Goal: Register for event/course

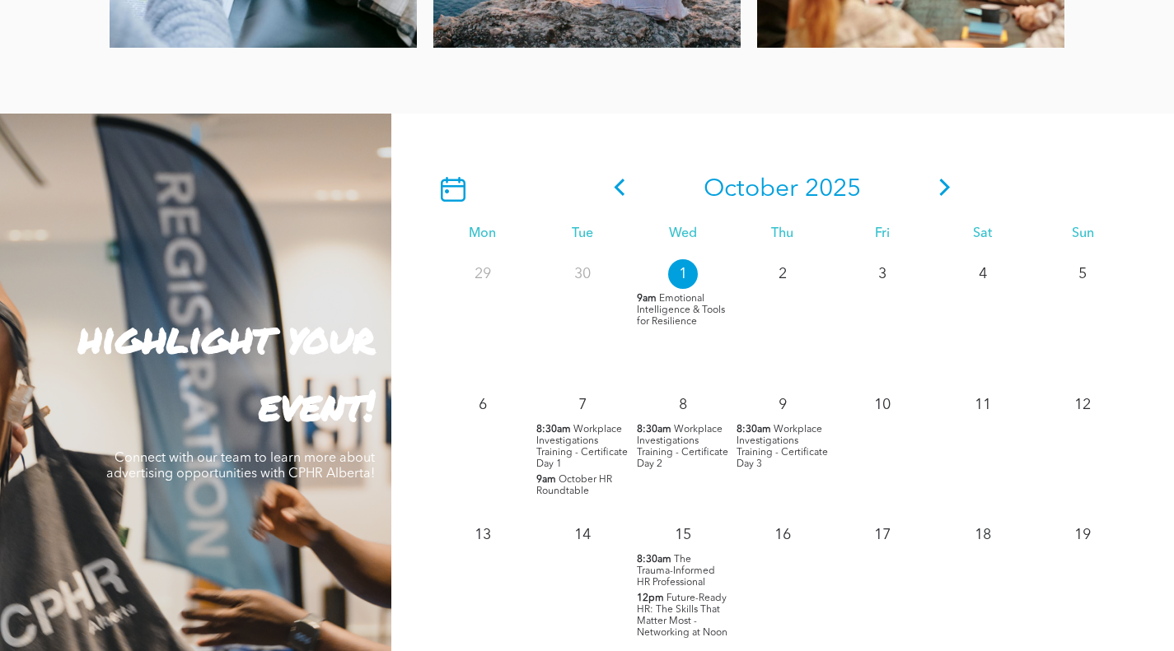
scroll to position [1326, 0]
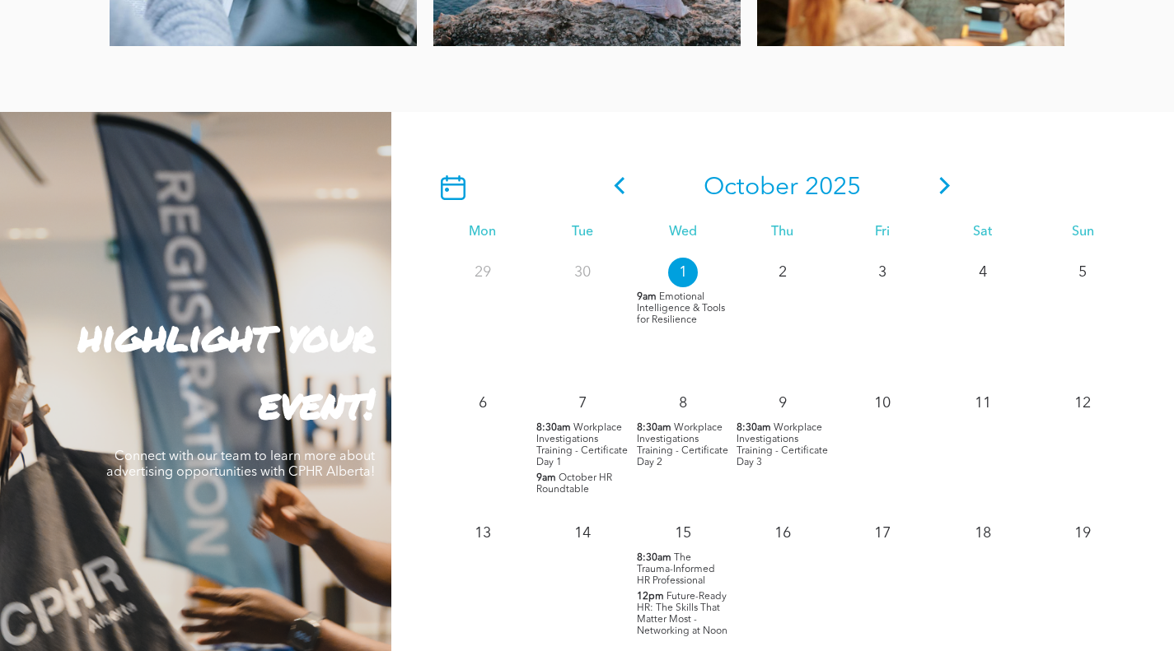
click at [664, 308] on span "Emotional Intelligence & Tools for Resilience" at bounding box center [681, 308] width 88 height 33
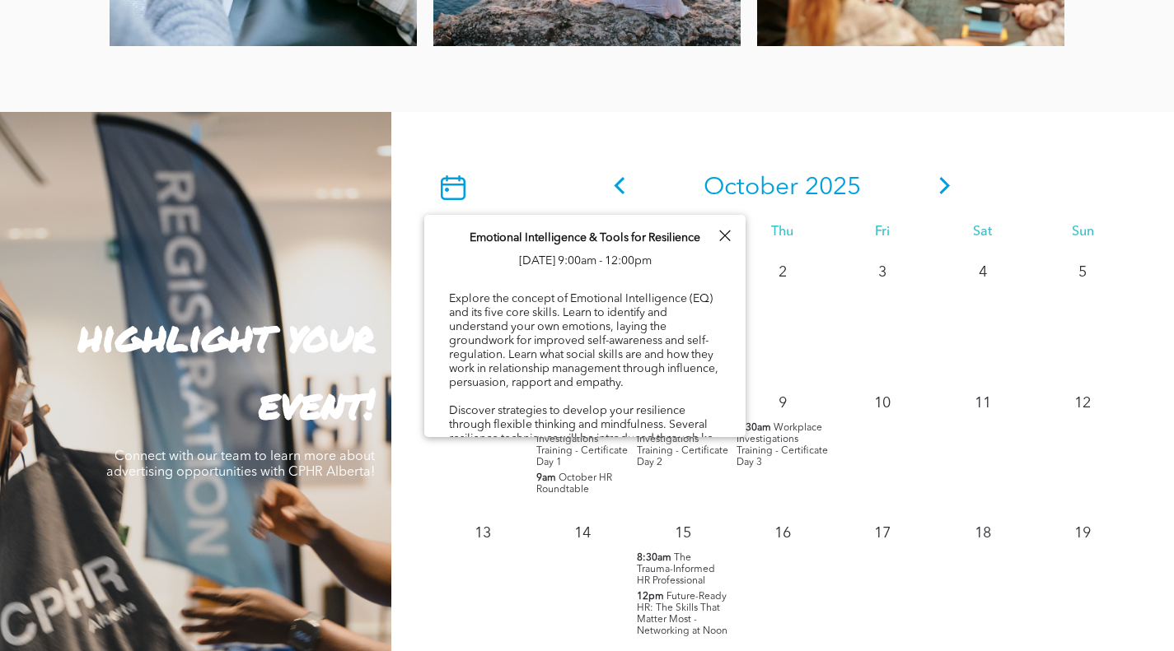
drag, startPoint x: 747, startPoint y: 272, endPoint x: 740, endPoint y: 306, distance: 35.2
click at [740, 306] on div "Events Connect with peers and broaden your learning! Professional Development &…" at bounding box center [587, 118] width 1174 height 2854
click at [679, 282] on div "Emotional Intelligence & Tools for Resilience [DATE] 9:00am - 12:00pm Explore t…" at bounding box center [584, 573] width 321 height 716
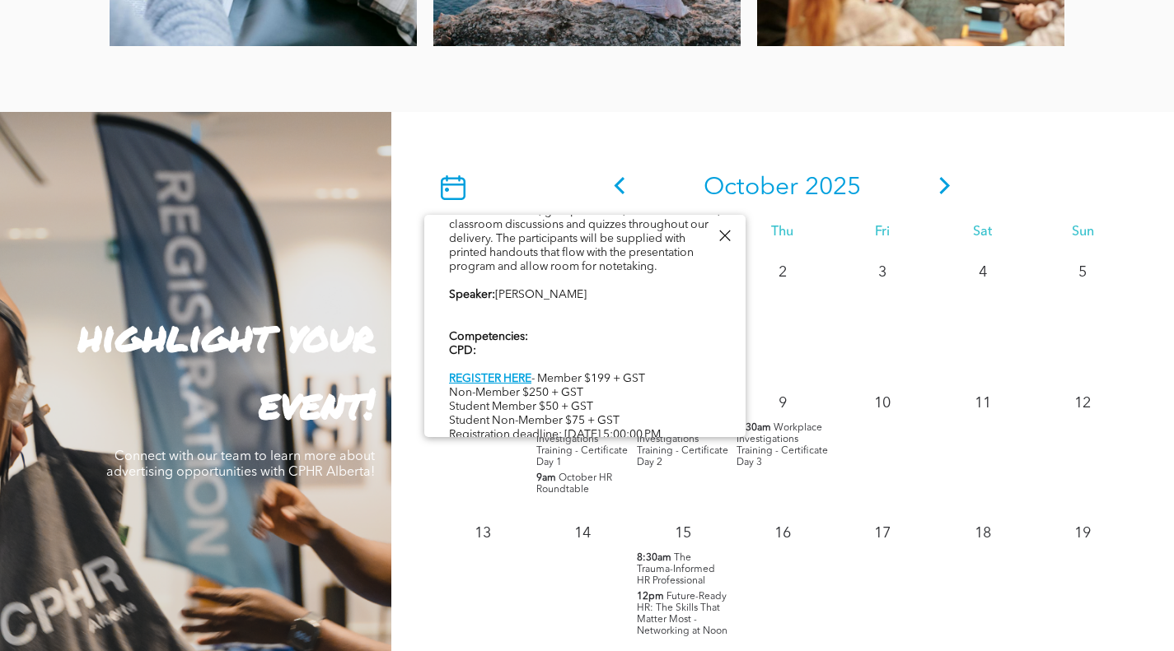
scroll to position [481, 0]
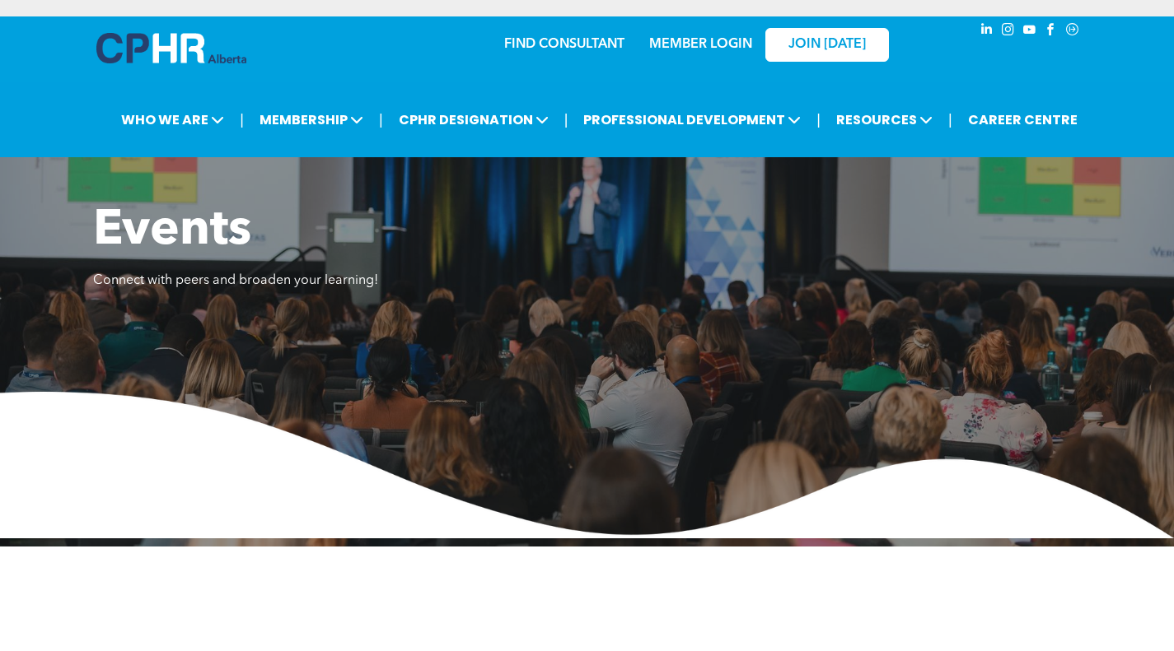
scroll to position [1326, 0]
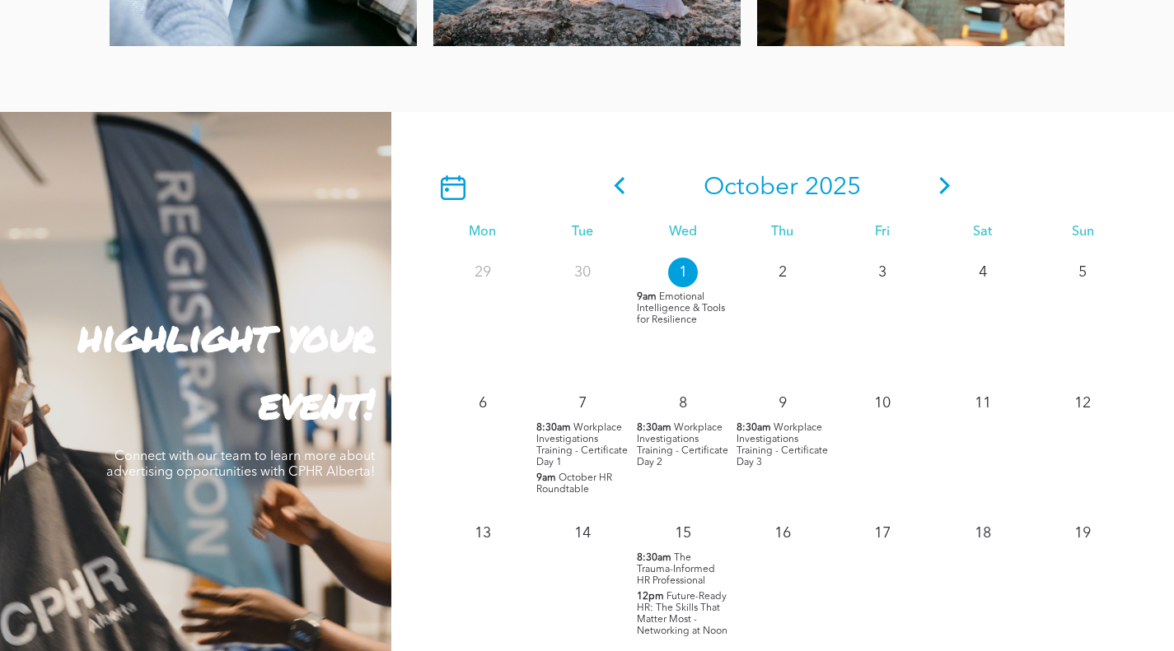
click at [670, 320] on span "Emotional Intelligence & Tools for Resilience" at bounding box center [681, 308] width 88 height 33
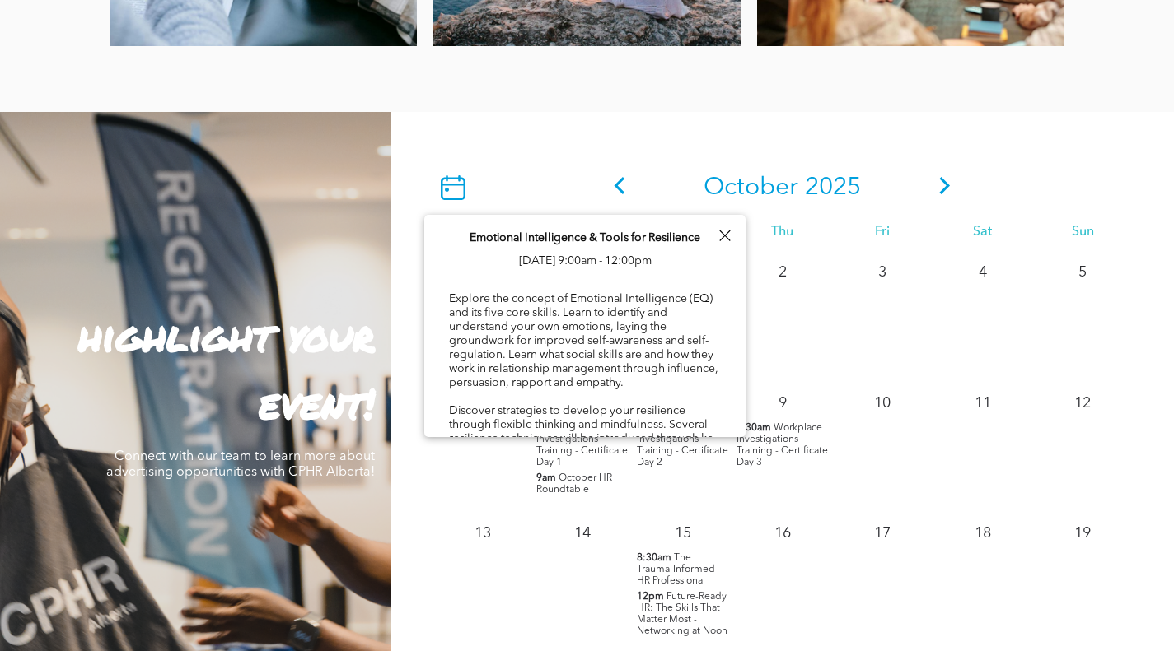
drag, startPoint x: 745, startPoint y: 272, endPoint x: 744, endPoint y: 307, distance: 35.5
click at [744, 307] on div "Events Connect with peers and broaden your learning! Professional Development &…" at bounding box center [587, 118] width 1174 height 2854
click at [662, 294] on div "Explore the concept of Emotional Intelligence (EQ) and its five core skills. Le…" at bounding box center [585, 607] width 272 height 633
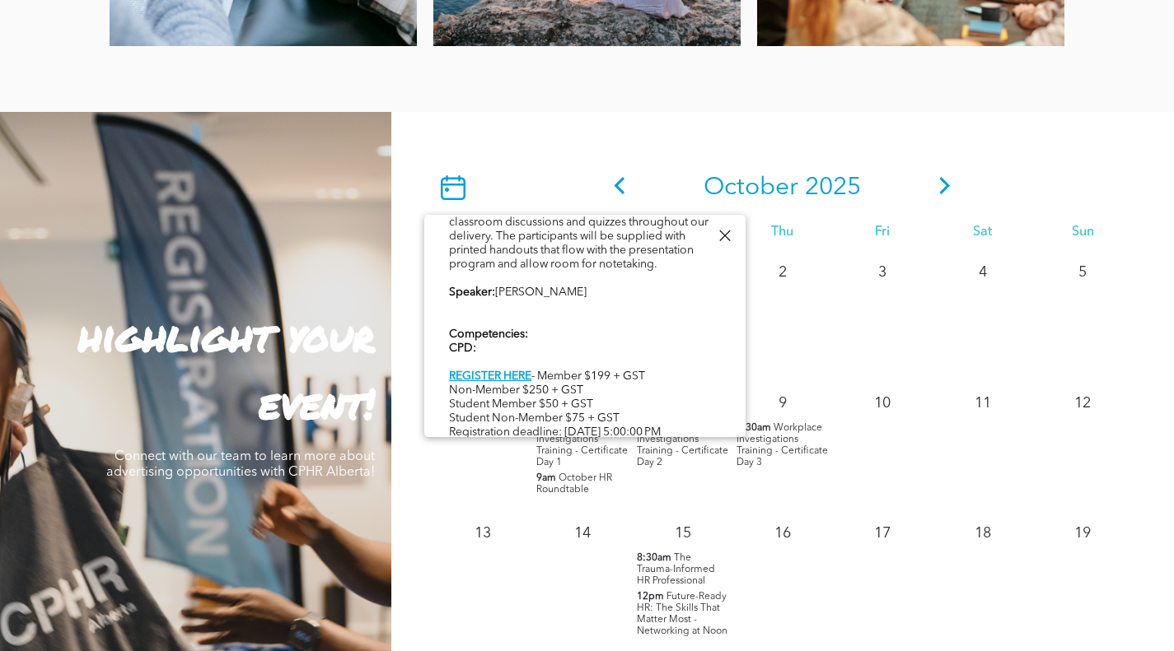
scroll to position [481, 0]
click at [561, 333] on div "Explore the concept of Emotional Intelligence (EQ) and its five core skills. Le…" at bounding box center [585, 126] width 272 height 633
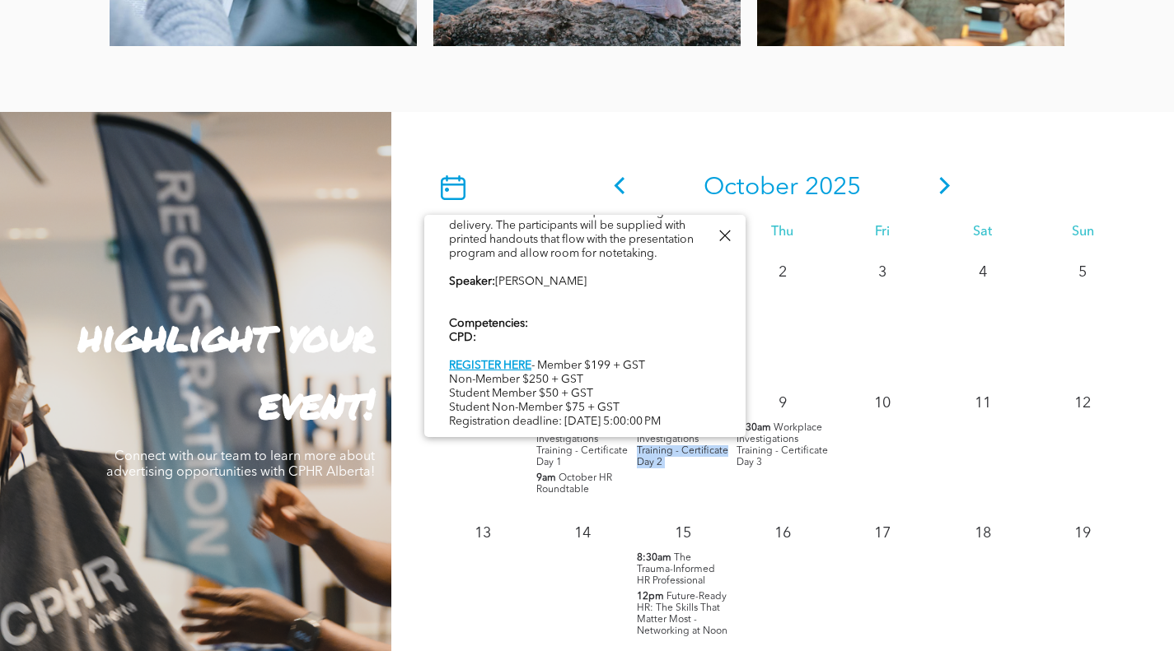
drag, startPoint x: 746, startPoint y: 392, endPoint x: 731, endPoint y: 439, distance: 49.2
click at [731, 439] on div "6 7 8:30am Workplace Investigations Training - Certificate Day 1 9am October HR…" at bounding box center [782, 447] width 700 height 131
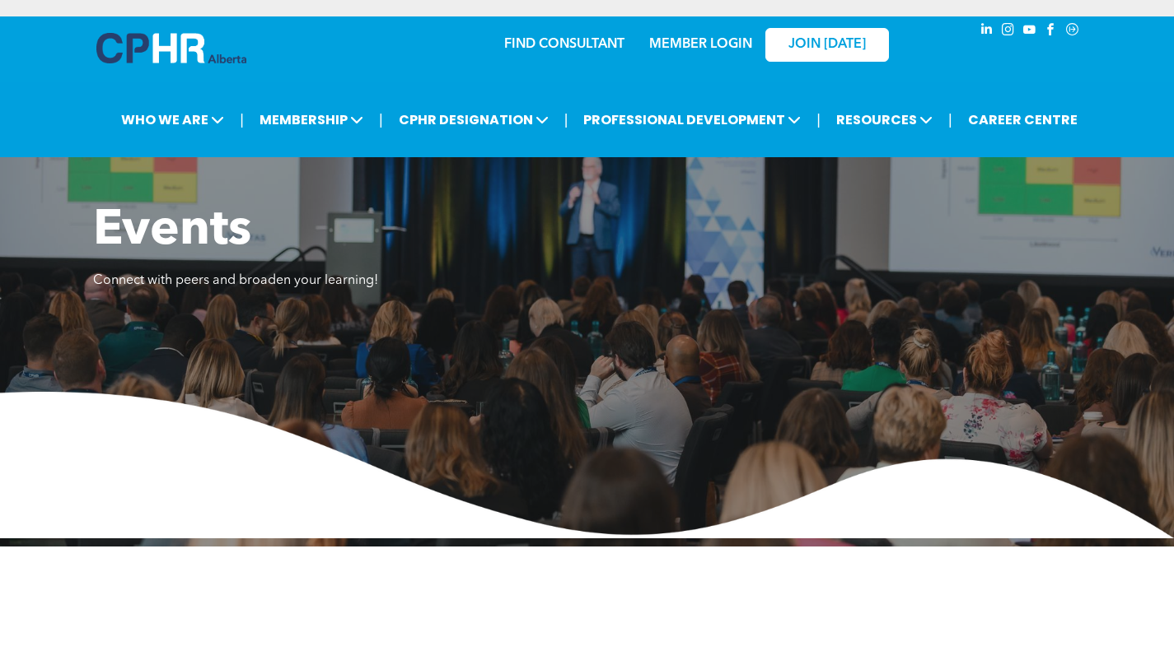
scroll to position [1326, 0]
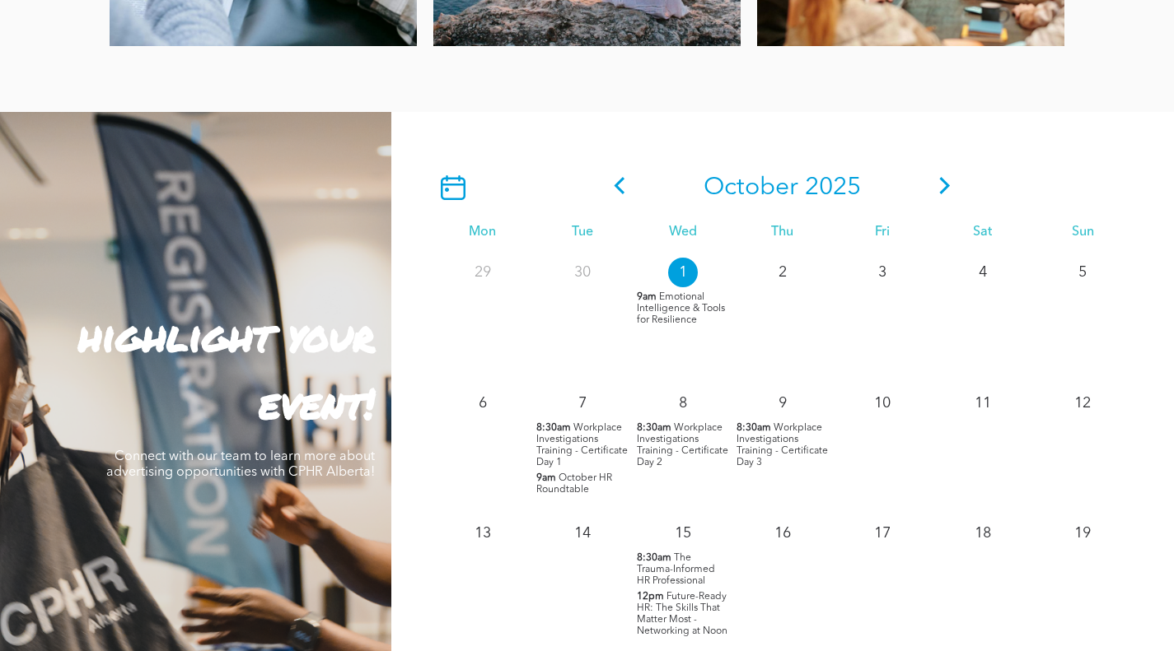
click at [661, 304] on span "Emotional Intelligence & Tools for Resilience" at bounding box center [681, 308] width 88 height 33
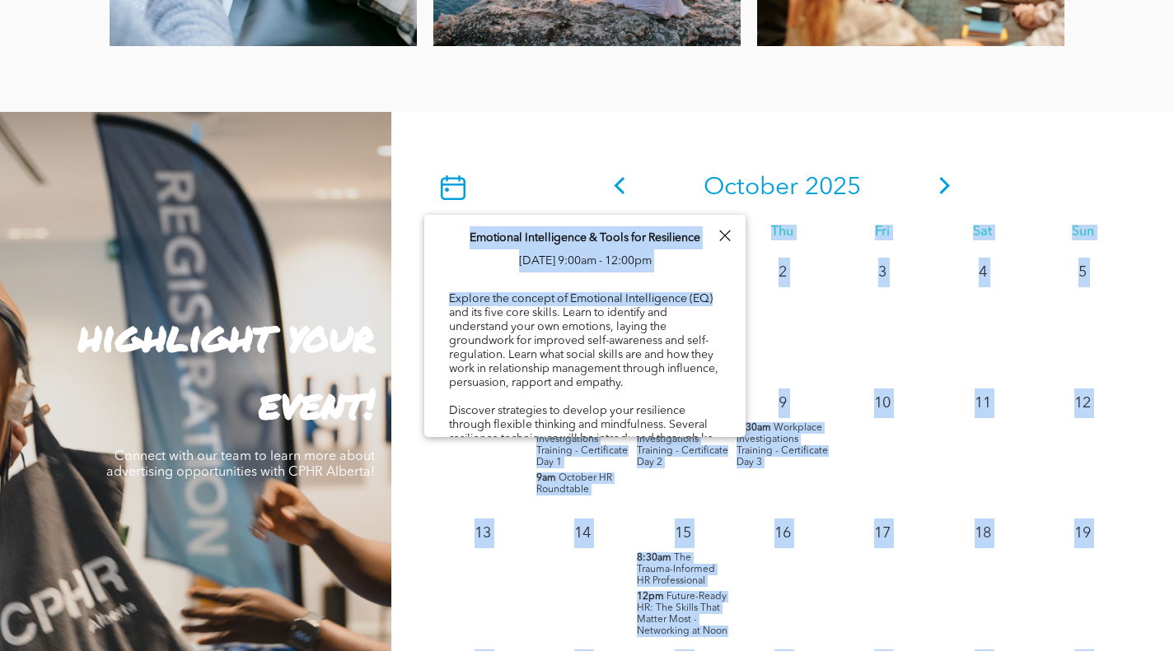
drag, startPoint x: 746, startPoint y: 248, endPoint x: 744, endPoint y: 275, distance: 27.3
click at [744, 275] on div "Events Connect with peers and broaden your learning! Professional Development &…" at bounding box center [587, 118] width 1174 height 2854
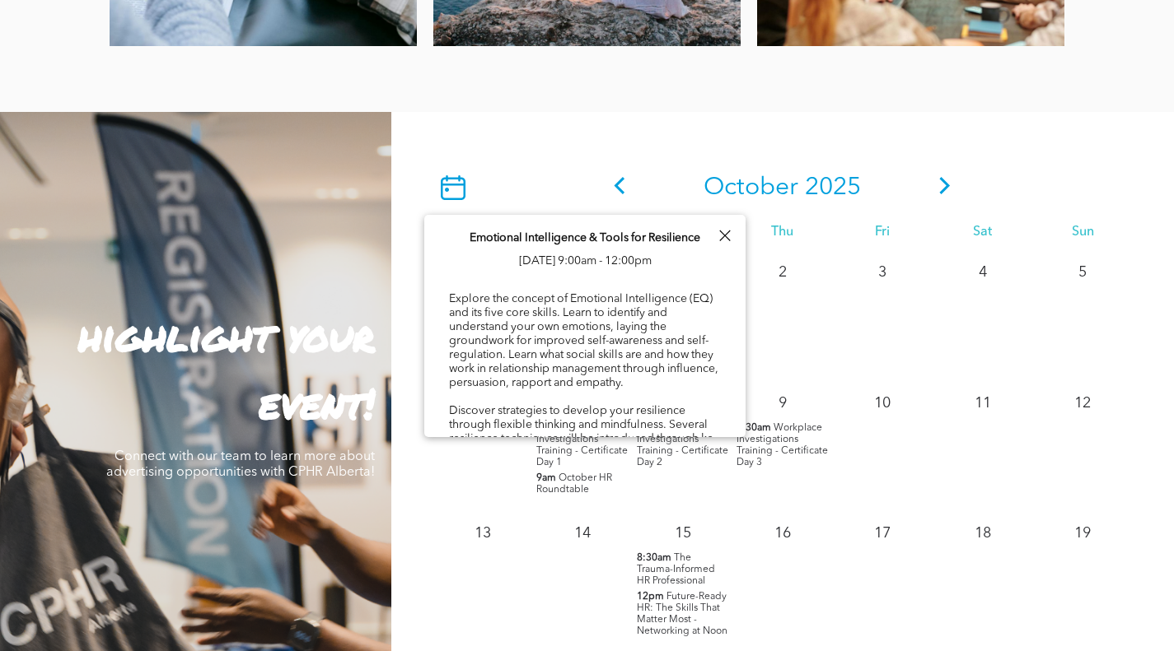
click at [683, 320] on div "Explore the concept of Emotional Intelligence (EQ) and its five core skills. Le…" at bounding box center [585, 607] width 272 height 633
drag, startPoint x: 746, startPoint y: 267, endPoint x: 745, endPoint y: 357, distance: 89.8
click at [745, 357] on div "2" at bounding box center [782, 316] width 100 height 131
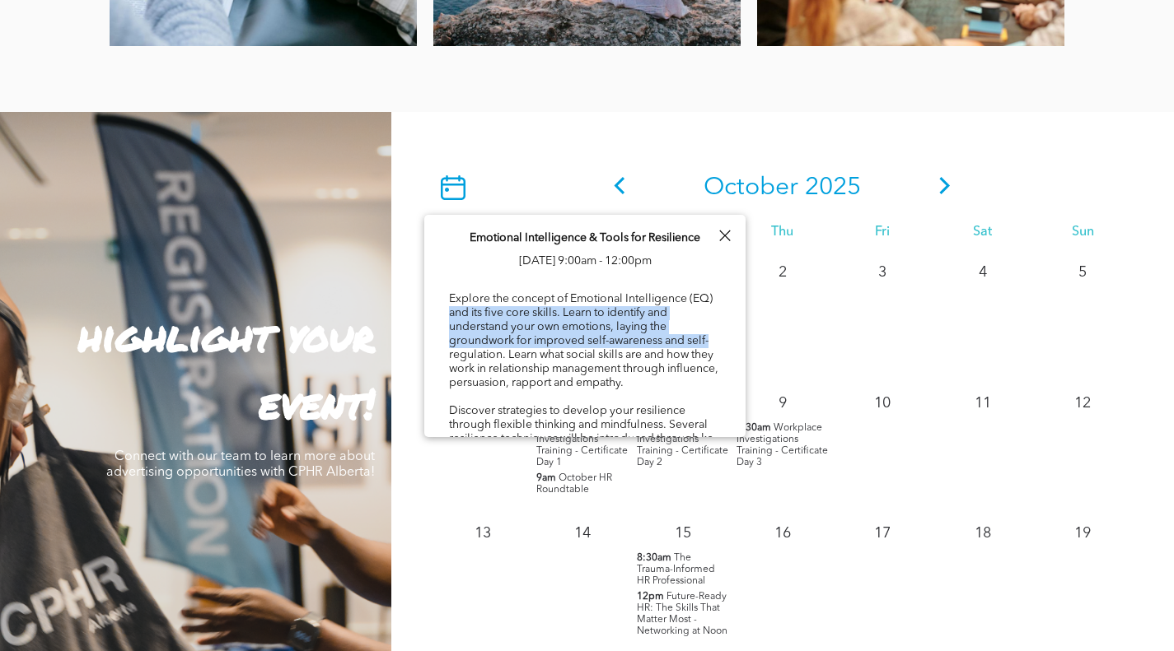
drag, startPoint x: 729, startPoint y: 273, endPoint x: 727, endPoint y: 343, distance: 70.0
click at [727, 343] on div "Emotional Intelligence & Tools for Resilience [DATE] 9:00am - 12:00pm Explore t…" at bounding box center [584, 573] width 321 height 716
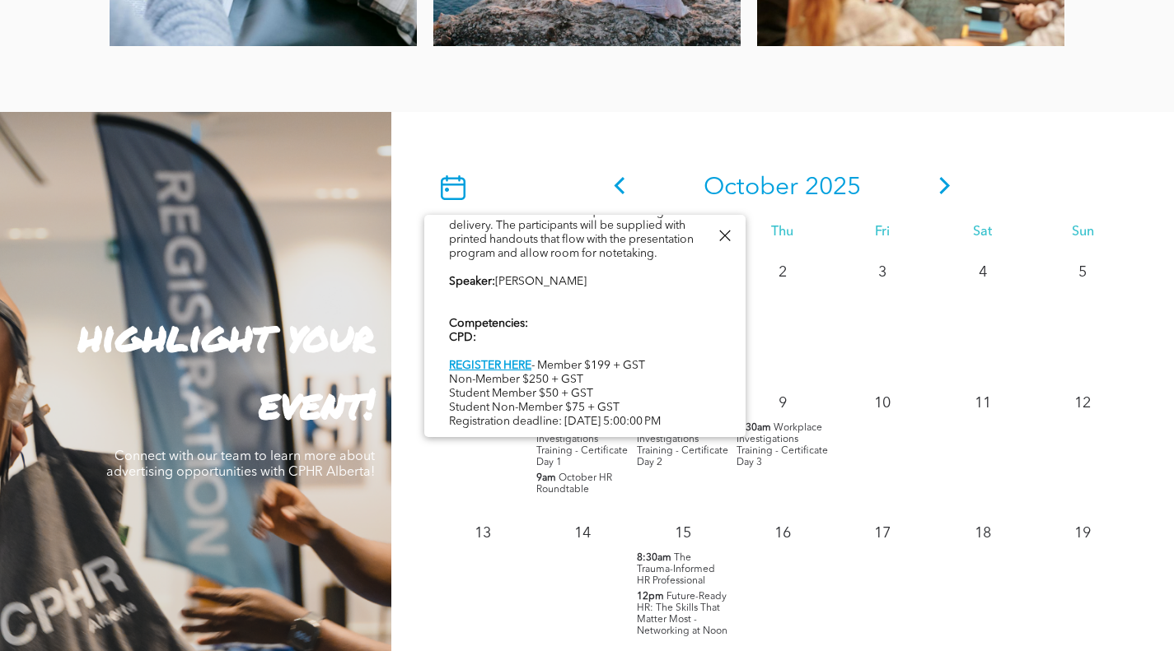
scroll to position [516, 0]
